Goal: Transaction & Acquisition: Obtain resource

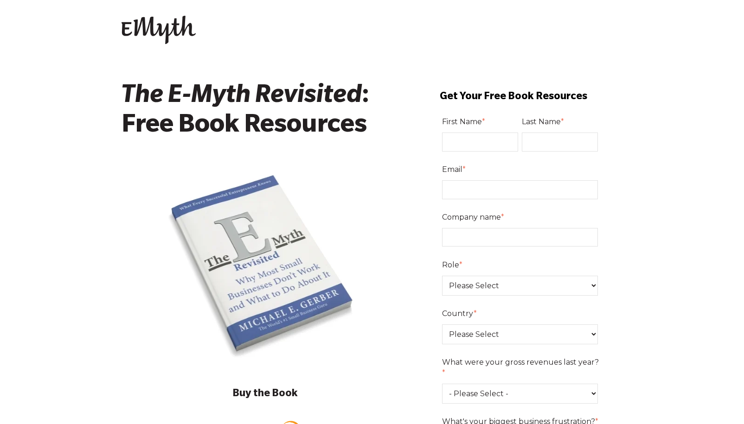
click at [467, 138] on input "First Name *" at bounding box center [480, 142] width 76 height 19
type input "Taylor"
type input "Eichenwald"
type input "[PERSON_NAME][EMAIL_ADDRESS][DOMAIN_NAME]"
type input "New Orleans Auction Galleries"
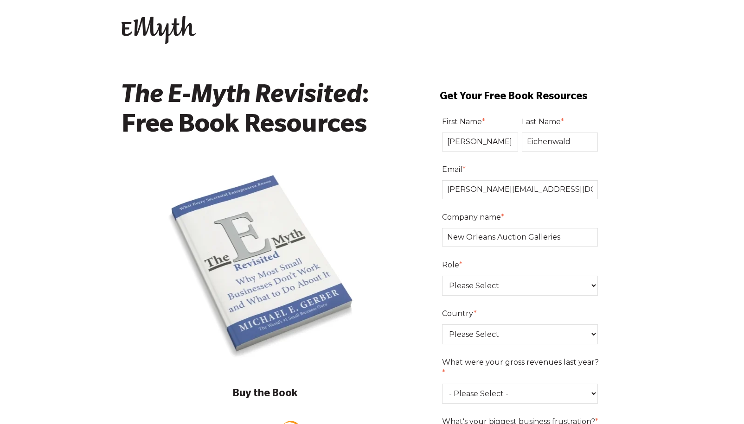
select select "United States"
type input "16176057134"
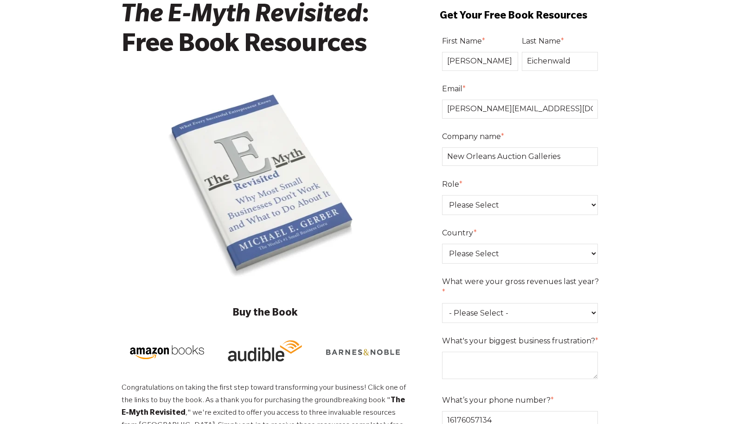
scroll to position [88, 0]
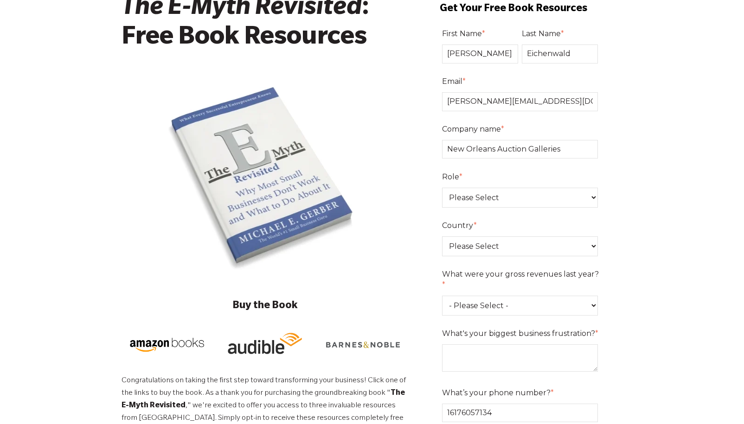
click at [486, 209] on fieldset "Role * Please Select Owner Partner / Co-Owner Executive Employee / Other" at bounding box center [521, 193] width 159 height 49
click at [486, 202] on select "Please Select Owner Partner / Co-Owner Executive Employee / Other" at bounding box center [520, 198] width 156 height 20
select select "Executive"
click at [477, 296] on select "- Please Select - 0-75K 76-150K 151-275K 276-500K 501-750K 751-1M 1-2.5M 2.5-5M…" at bounding box center [520, 306] width 156 height 20
select select "5-10M"
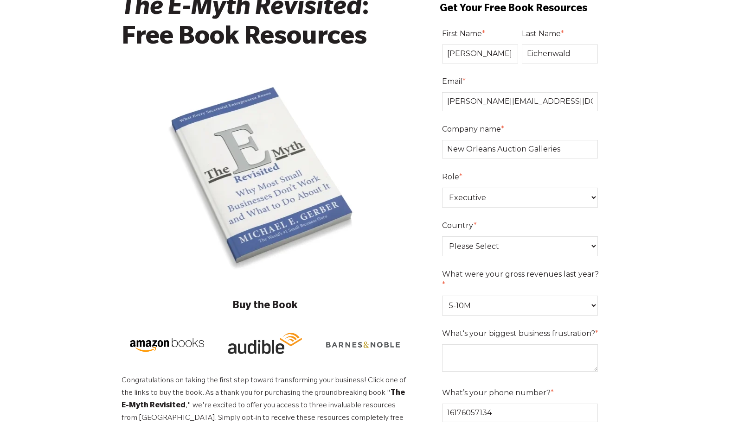
click at [633, 292] on div "The E-Myth Revisited : Free Book Resources Buy the Book Congratulations on taki…" at bounding box center [372, 357] width 744 height 764
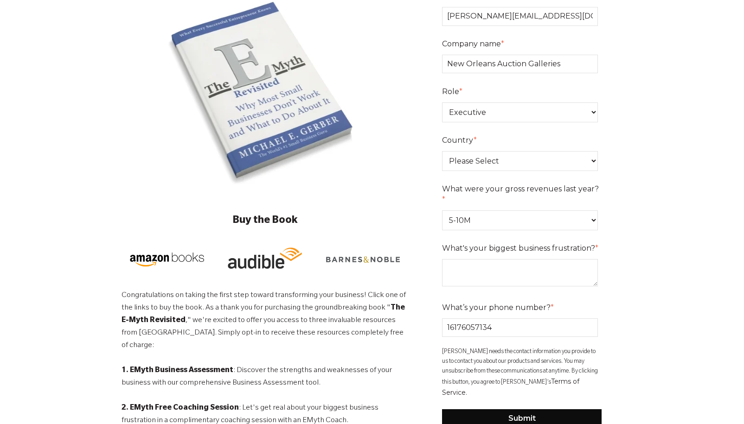
scroll to position [180, 0]
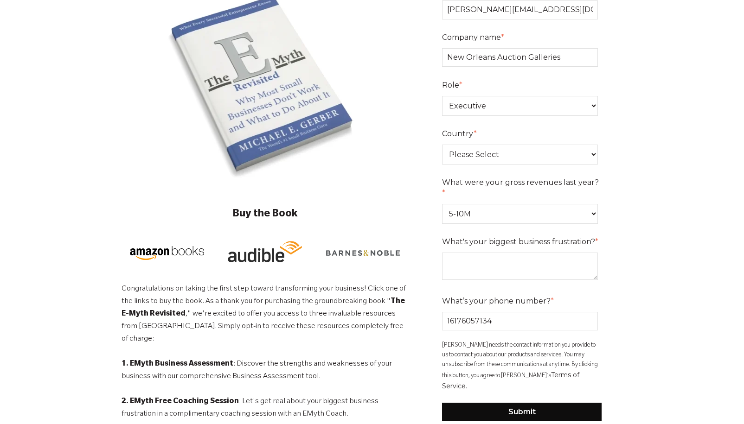
click at [543, 258] on textarea "What's your biggest business frustration? *" at bounding box center [520, 266] width 156 height 27
click at [509, 253] on textarea "effective systems building and" at bounding box center [520, 266] width 156 height 27
click at [591, 253] on textarea "effective systems and process building and" at bounding box center [520, 266] width 156 height 27
click at [486, 260] on textarea "effective systems and process building, and" at bounding box center [520, 266] width 156 height 27
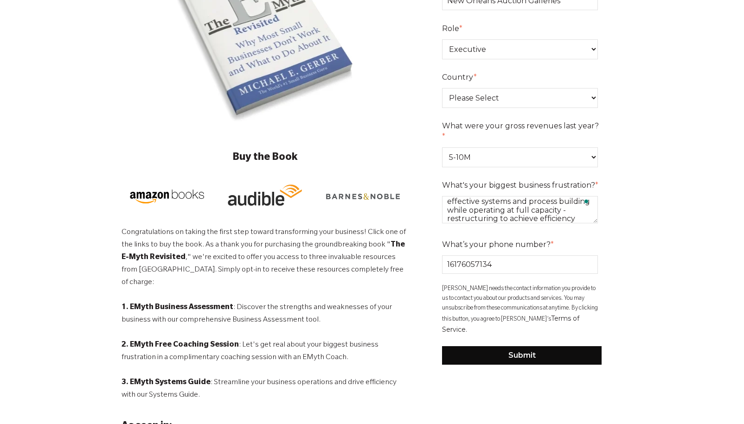
scroll to position [251, 0]
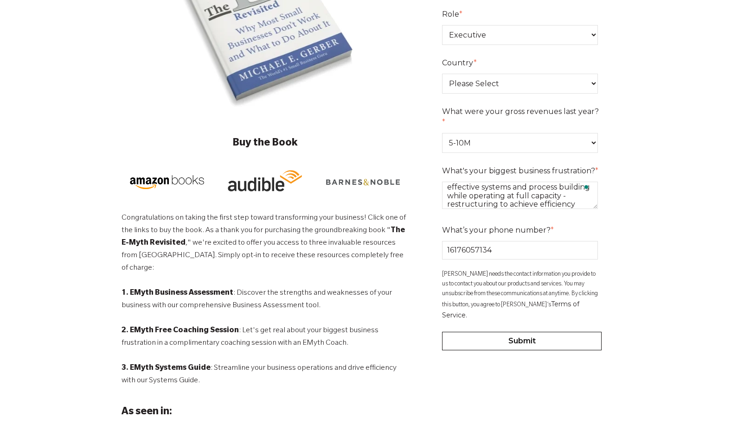
type textarea "effective systems and process building while operating at full capacity - restr…"
click at [556, 332] on input "Submit" at bounding box center [521, 341] width 159 height 19
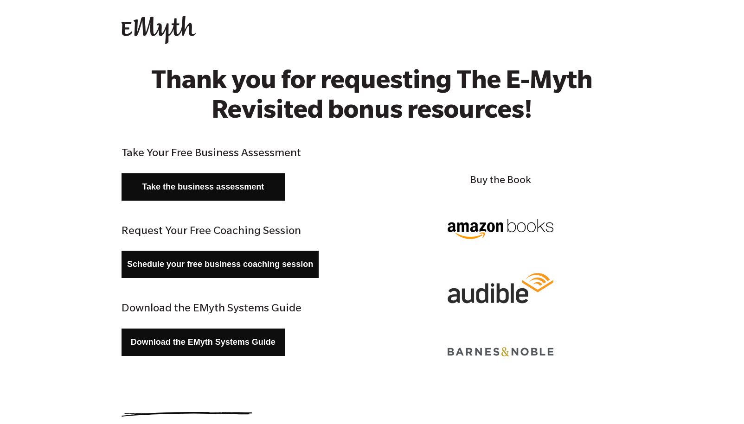
click at [230, 339] on link "Download the EMyth Systems Guide" at bounding box center [202, 342] width 163 height 27
click at [179, 30] on img at bounding box center [158, 30] width 74 height 29
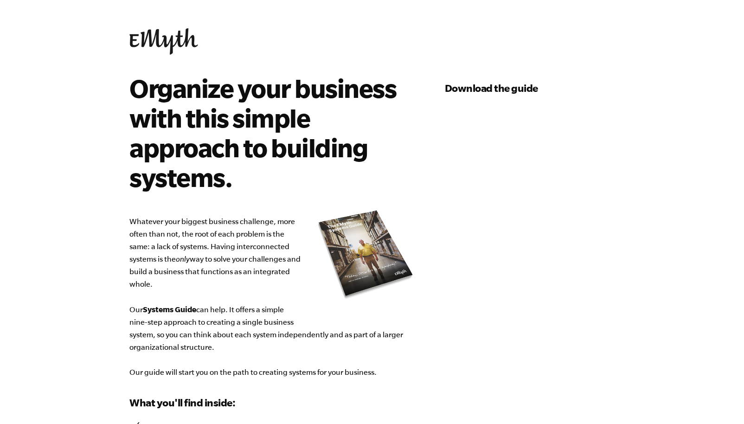
select select "5-10M"
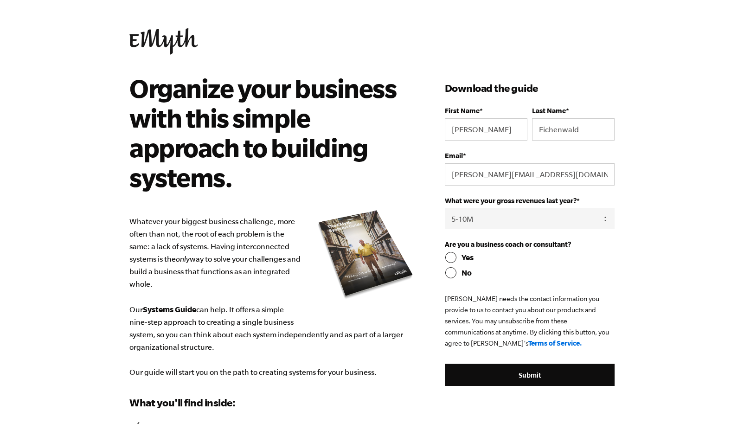
click at [451, 274] on input "No" at bounding box center [530, 272] width 170 height 11
radio input "true"
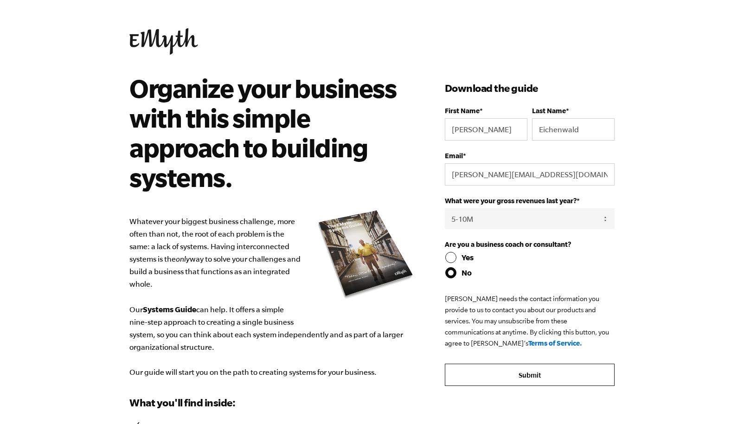
click at [473, 380] on input "Submit" at bounding box center [530, 374] width 170 height 22
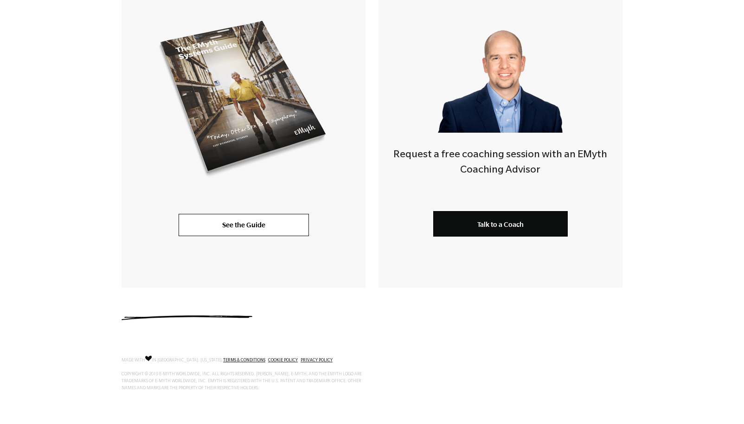
scroll to position [243, 0]
click at [264, 222] on link "See the Guide" at bounding box center [243, 225] width 130 height 22
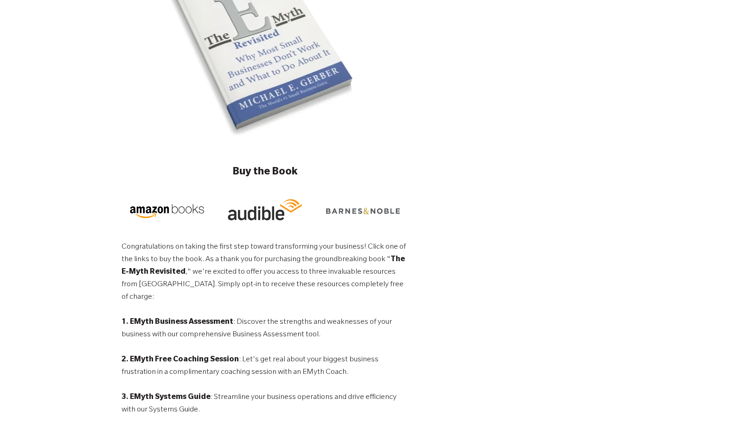
select select "5-10M"
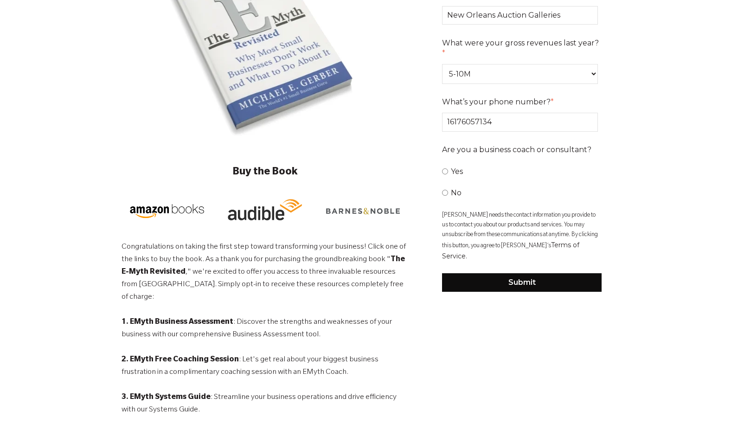
scroll to position [251, 0]
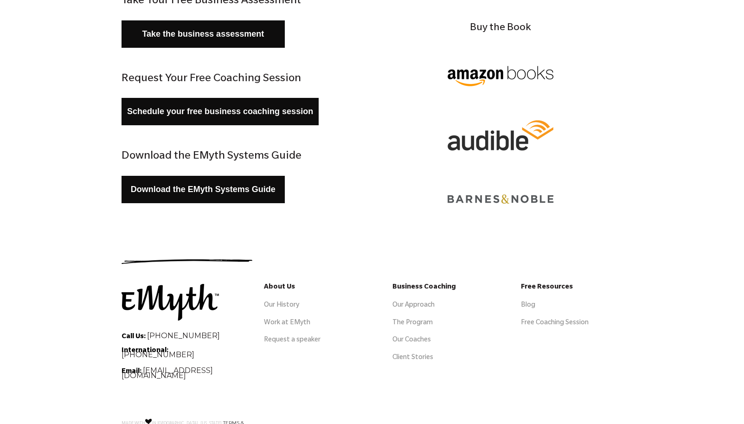
scroll to position [154, 0]
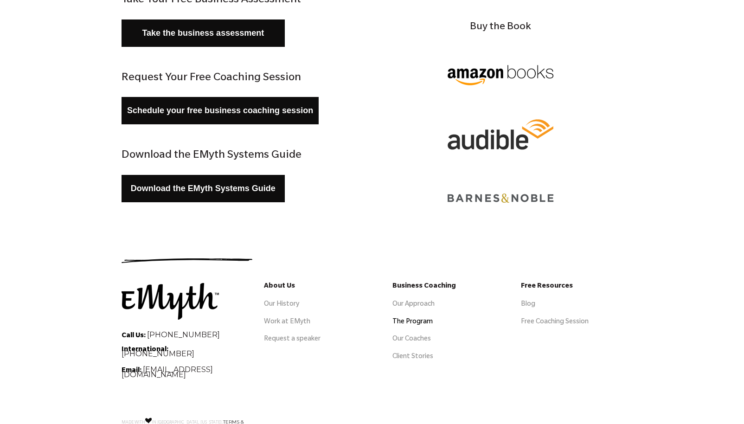
click at [400, 323] on link "The Program" at bounding box center [412, 321] width 40 height 7
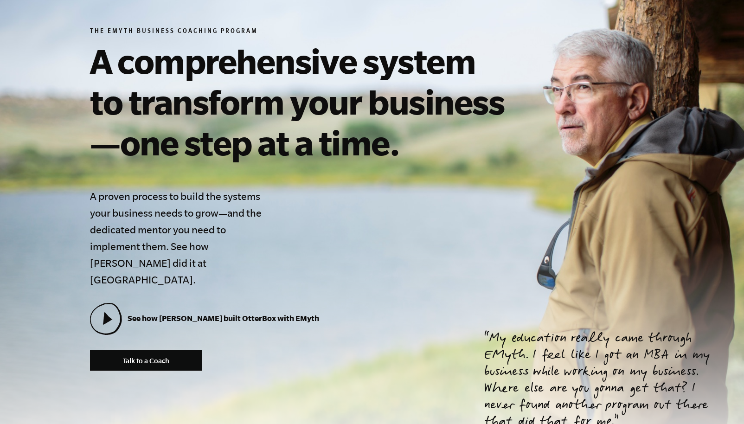
scroll to position [209, 0]
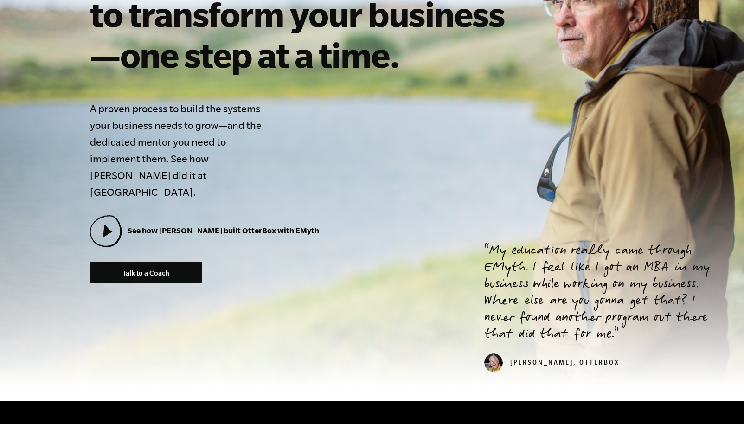
click at [400, 323] on section "The EMyth Business Coaching Program A comprehensive system to transform your bu…" at bounding box center [372, 111] width 744 height 551
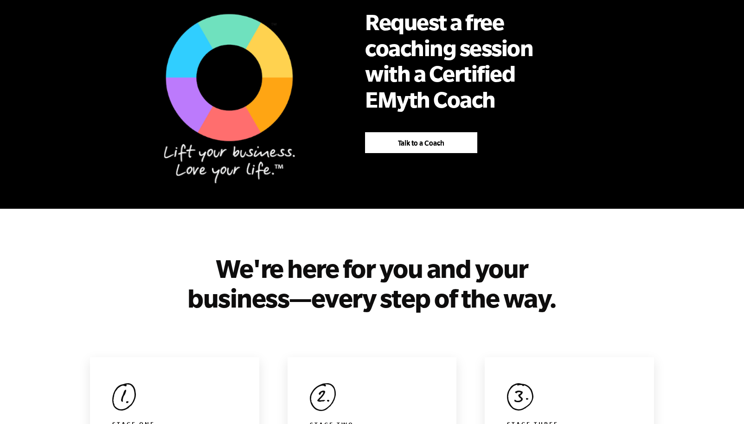
scroll to position [706, 0]
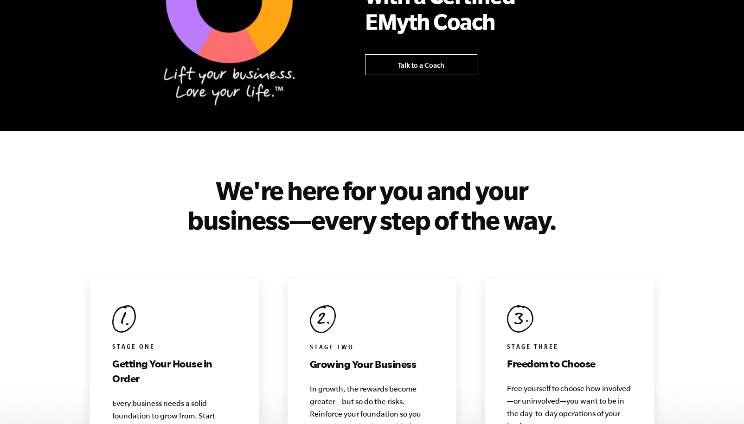
click at [451, 54] on link "Talk to a Coach" at bounding box center [421, 64] width 112 height 21
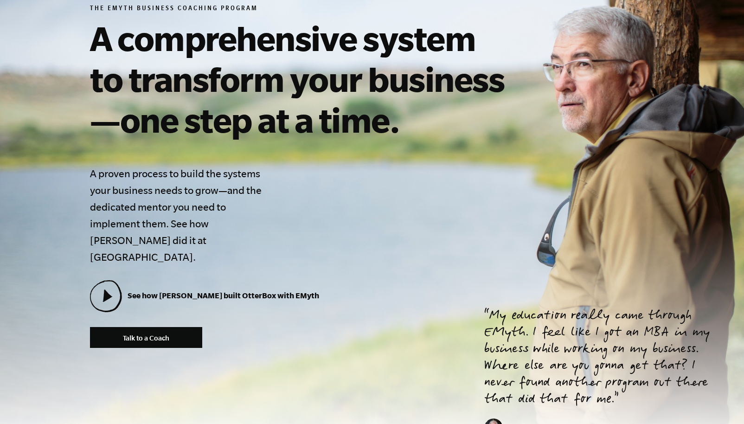
scroll to position [0, 0]
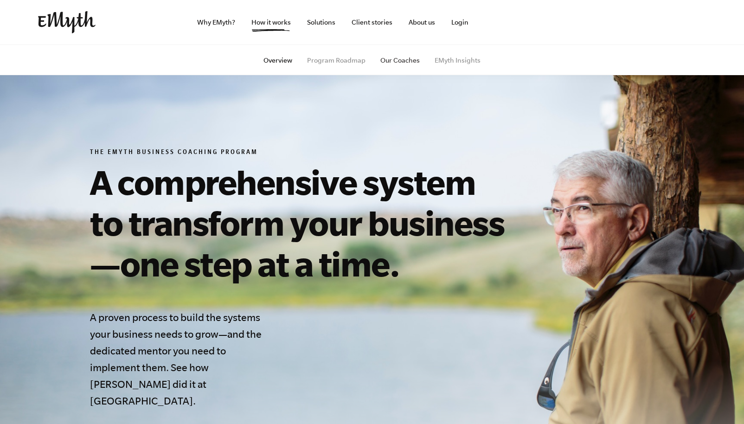
click at [396, 63] on link "Our Coaches" at bounding box center [399, 60] width 39 height 7
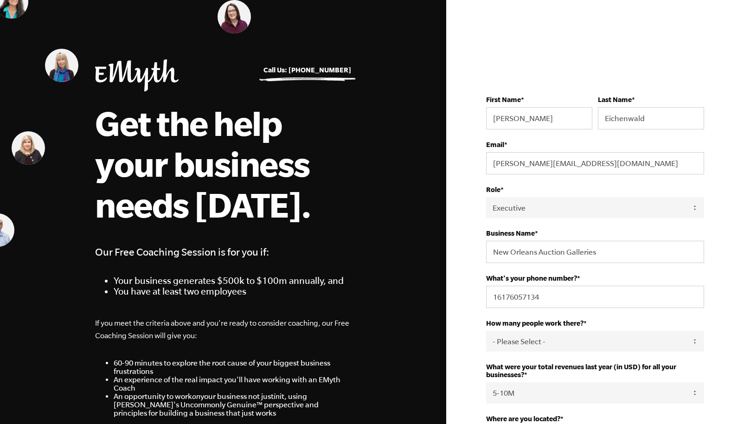
select select "Executive"
select select "5-10M"
select select "[GEOGRAPHIC_DATA]"
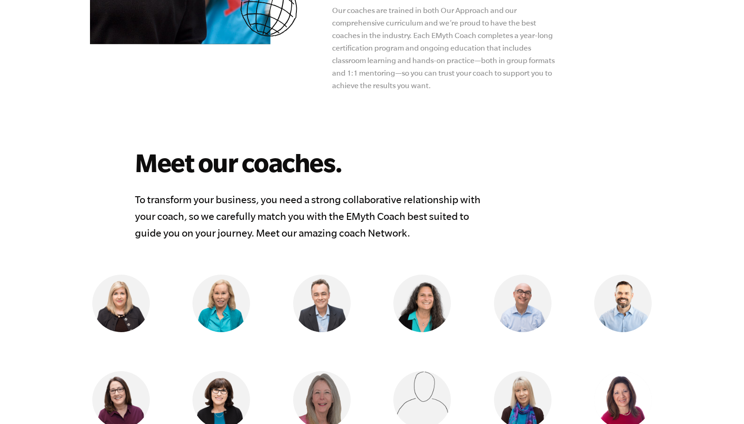
click at [393, 153] on div "Meet our coaches. To transform your business, you need a strong collaborative r…" at bounding box center [372, 194] width 564 height 94
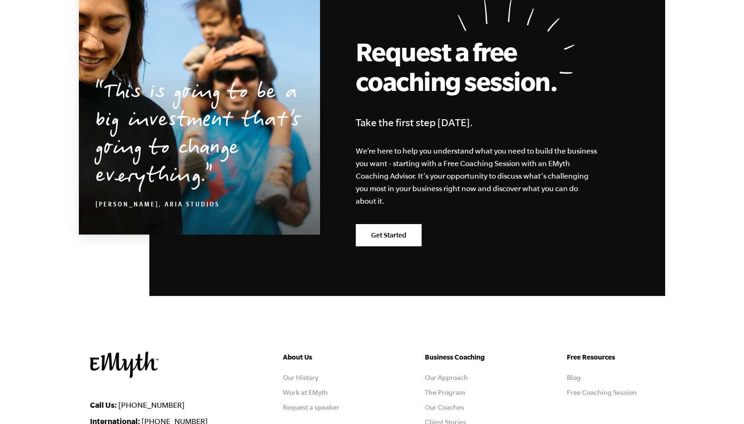
scroll to position [1618, 0]
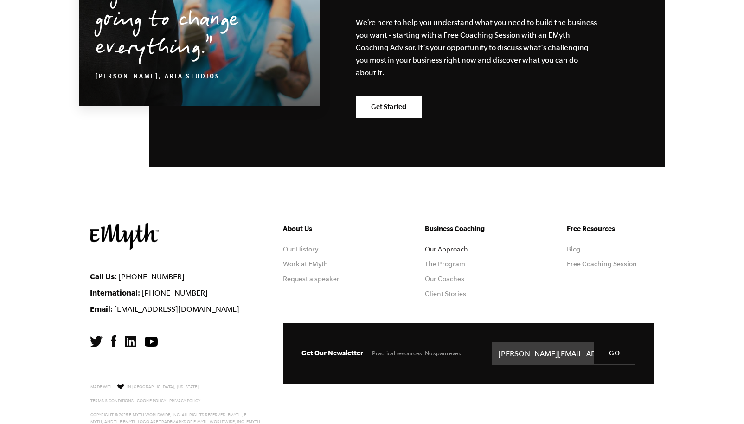
click at [455, 245] on link "Our Approach" at bounding box center [446, 248] width 43 height 7
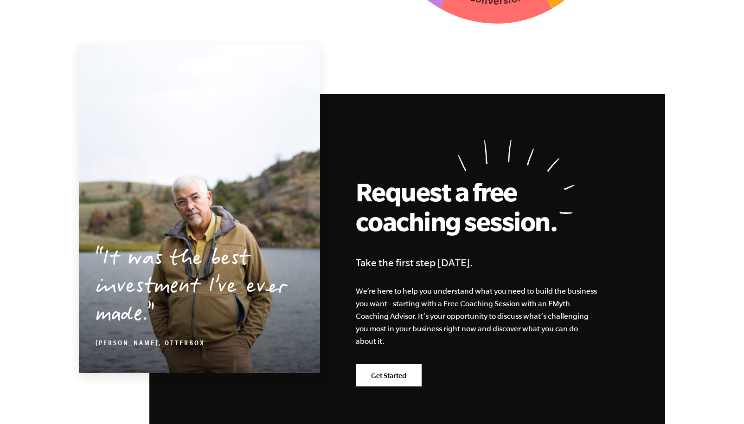
scroll to position [2915, 0]
